Goal: Complete application form

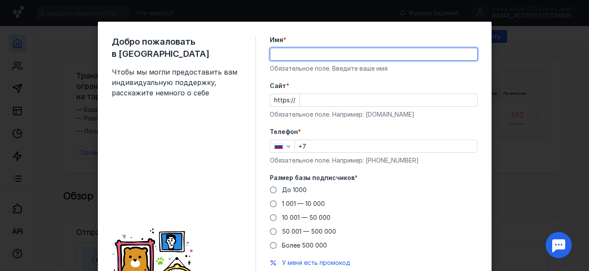
type input "[PERSON_NAME]"
type input "[PHONE_NUMBER]"
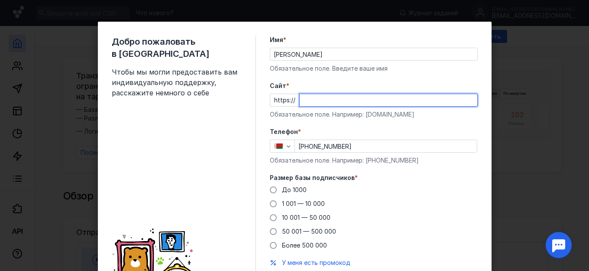
click at [302, 101] on input "Cайт *" at bounding box center [389, 100] width 178 height 12
paste input "[URL][DOMAIN_NAME]"
click at [314, 98] on input "[URL][DOMAIN_NAME]" at bounding box center [389, 100] width 178 height 12
click at [315, 101] on input "[URL][DOMAIN_NAME]" at bounding box center [389, 100] width 178 height 12
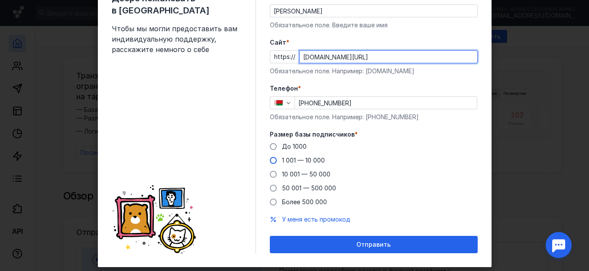
type input "[DOMAIN_NAME][URL]"
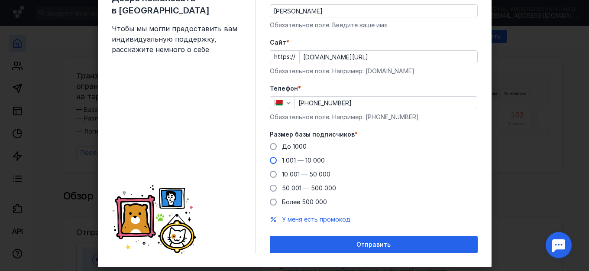
click at [270, 159] on span at bounding box center [273, 160] width 7 height 7
click at [0, 0] on input "1 001 — 10 000" at bounding box center [0, 0] width 0 height 0
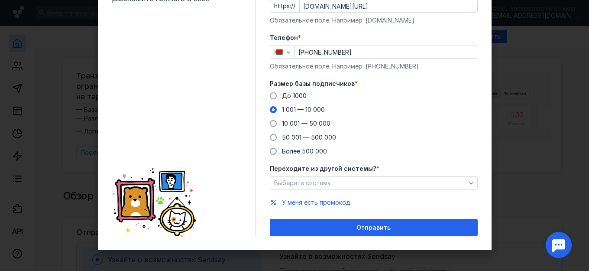
scroll to position [95, 0]
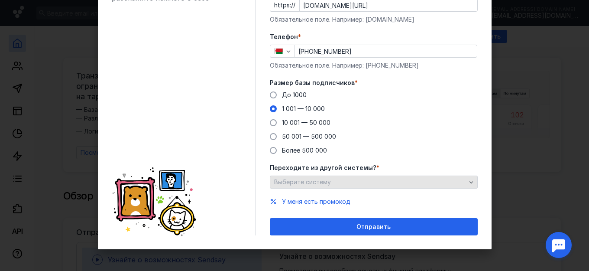
click at [468, 180] on icon "button" at bounding box center [471, 181] width 7 height 7
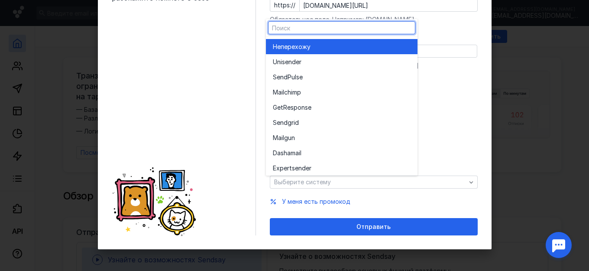
click at [501, 134] on div "Добро пожаловать в Sendsay Чтобы мы могли предоставить вам индивидуальную подде…" at bounding box center [294, 135] width 589 height 271
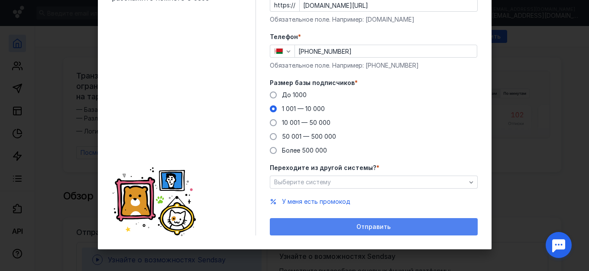
click at [372, 226] on span "Отправить" at bounding box center [373, 226] width 34 height 7
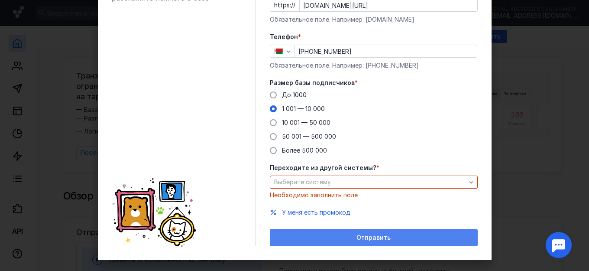
scroll to position [106, 0]
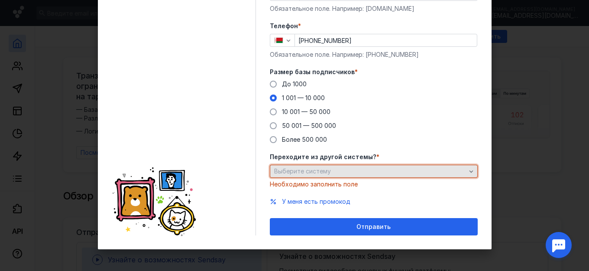
click at [468, 169] on icon "button" at bounding box center [471, 171] width 7 height 7
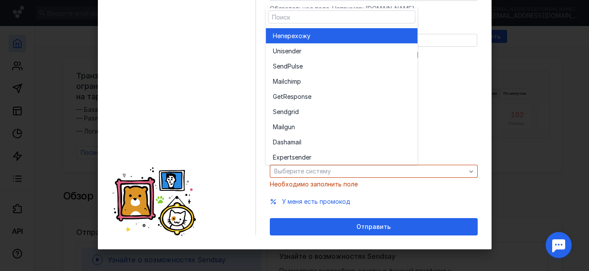
click at [302, 34] on span "перехожу" at bounding box center [296, 36] width 30 height 9
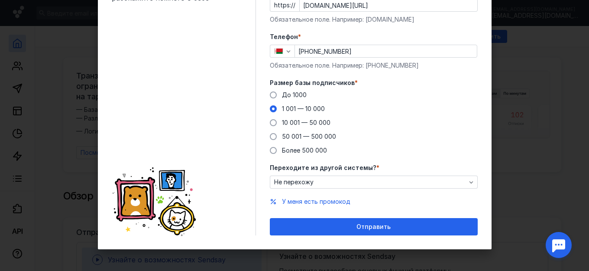
scroll to position [95, 0]
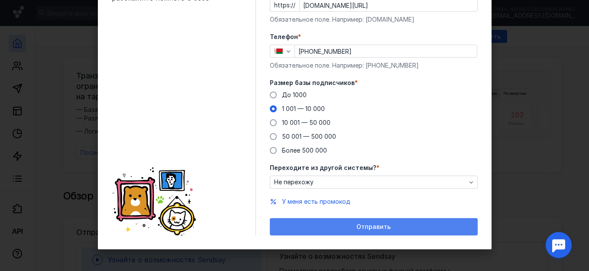
click at [374, 225] on span "Отправить" at bounding box center [373, 226] width 34 height 7
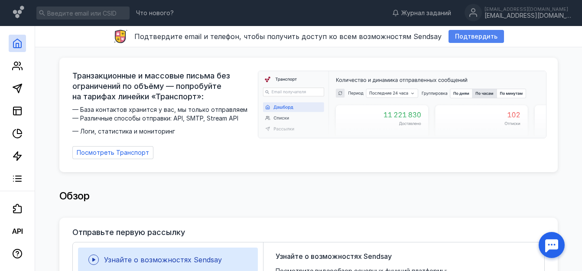
click at [469, 37] on span "Подтвердить" at bounding box center [476, 36] width 42 height 7
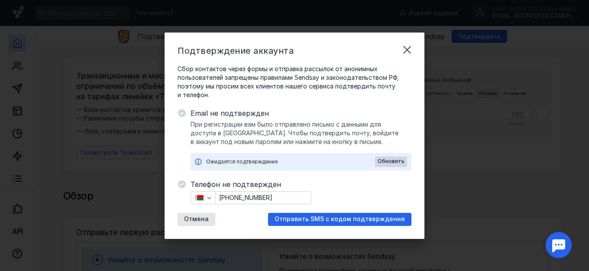
click at [329, 217] on span "Отправить SMS с кодом подтверждения" at bounding box center [340, 218] width 130 height 7
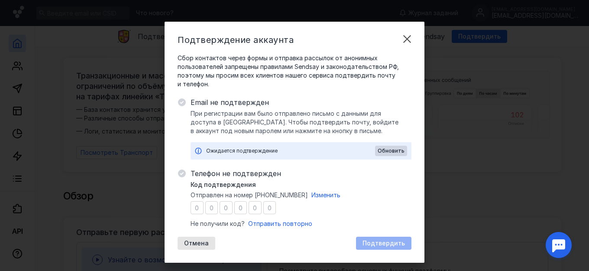
type input "4"
type input "0"
type input "1"
type input "0"
type input "6"
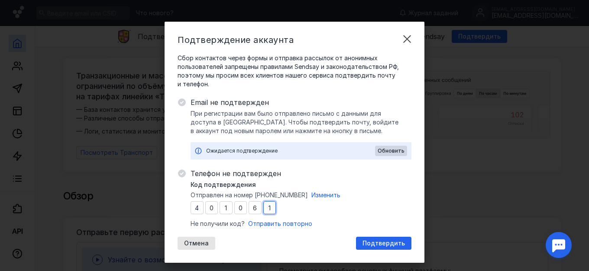
type input "1"
click at [382, 242] on span "Подтвердить" at bounding box center [384, 243] width 42 height 7
